Goal: Task Accomplishment & Management: Complete application form

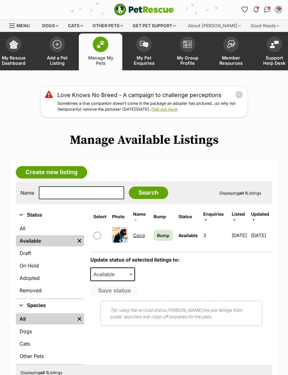
click at [41, 172] on link "Create new listing" at bounding box center [51, 172] width 71 height 12
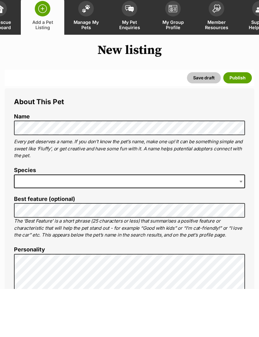
click at [235, 223] on span at bounding box center [129, 230] width 231 height 14
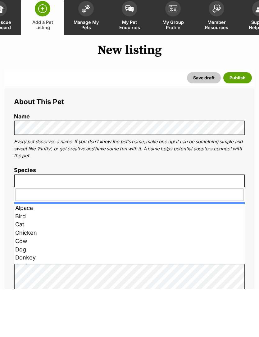
scroll to position [48, 0]
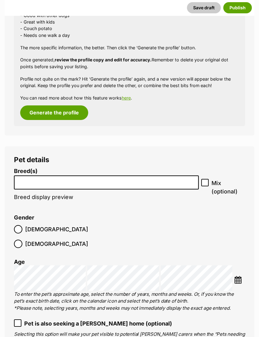
click at [27, 180] on input "search" at bounding box center [106, 181] width 180 height 7
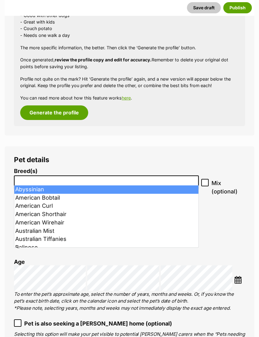
scroll to position [517, 0]
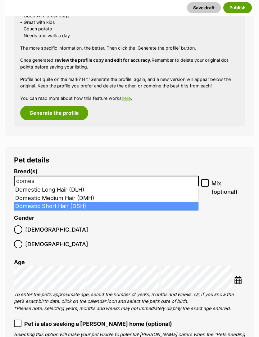
type input "domes"
select select "252102"
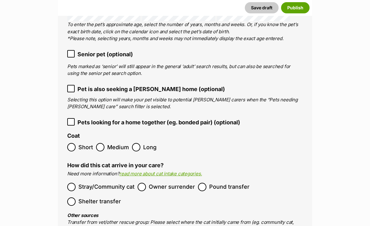
scroll to position [795, 0]
click at [178, 182] on span "Owner surrender" at bounding box center [172, 186] width 46 height 8
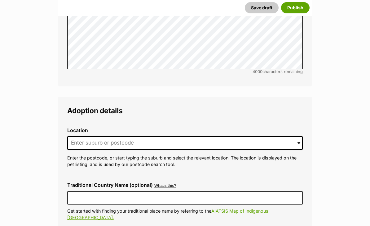
scroll to position [1353, 0]
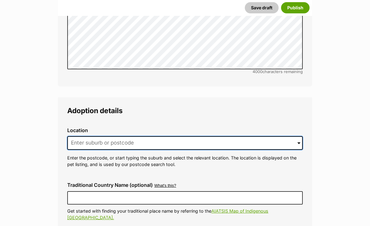
click at [258, 136] on input at bounding box center [185, 143] width 236 height 14
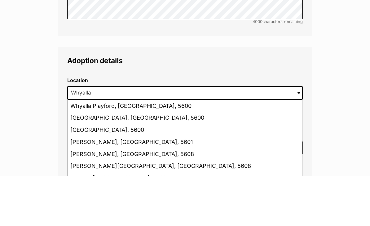
click at [153, 162] on li "Whyalla, South Australia, 5600" at bounding box center [185, 168] width 235 height 12
type input "Whyalla, South Australia, 5600"
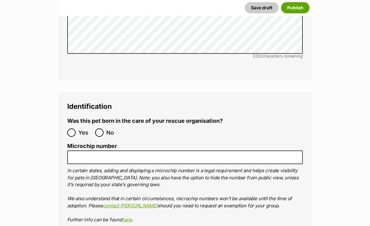
scroll to position [1966, 0]
click at [105, 128] on label "No" at bounding box center [107, 132] width 25 height 8
click at [104, 128] on input "No" at bounding box center [99, 132] width 8 height 8
radio input "true"
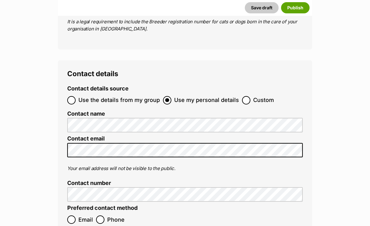
click at [73, 96] on input "Use the details from my group" at bounding box center [71, 100] width 8 height 8
radio input "true"
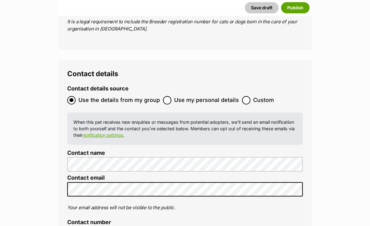
radio input "true"
click at [258, 9] on button "Save draft" at bounding box center [262, 7] width 34 height 11
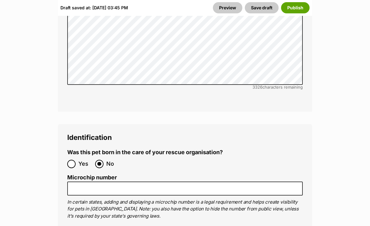
scroll to position [2040, 0]
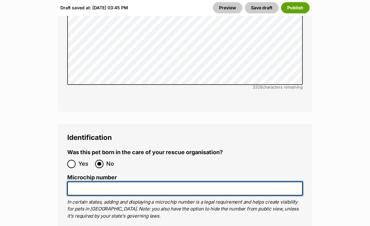
click at [278, 181] on input "Microchip number" at bounding box center [185, 188] width 236 height 14
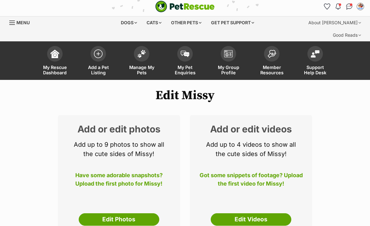
scroll to position [0, 0]
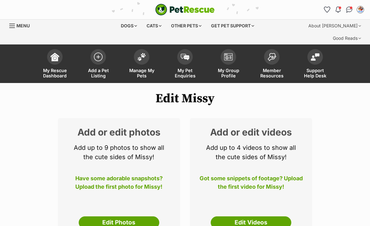
type input "956000015673829"
click at [131, 216] on link "Edit Photos" at bounding box center [119, 222] width 81 height 12
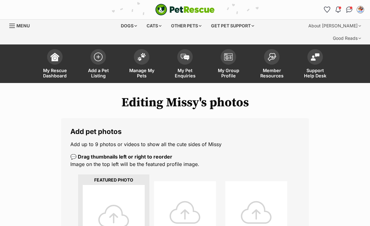
click at [111, 188] on div at bounding box center [114, 216] width 62 height 62
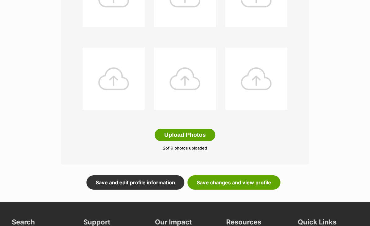
scroll to position [344, 0]
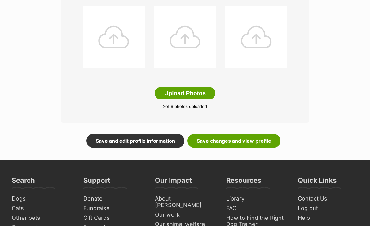
click at [264, 134] on link "Save changes and view profile" at bounding box center [234, 141] width 93 height 14
